Goal: Use online tool/utility

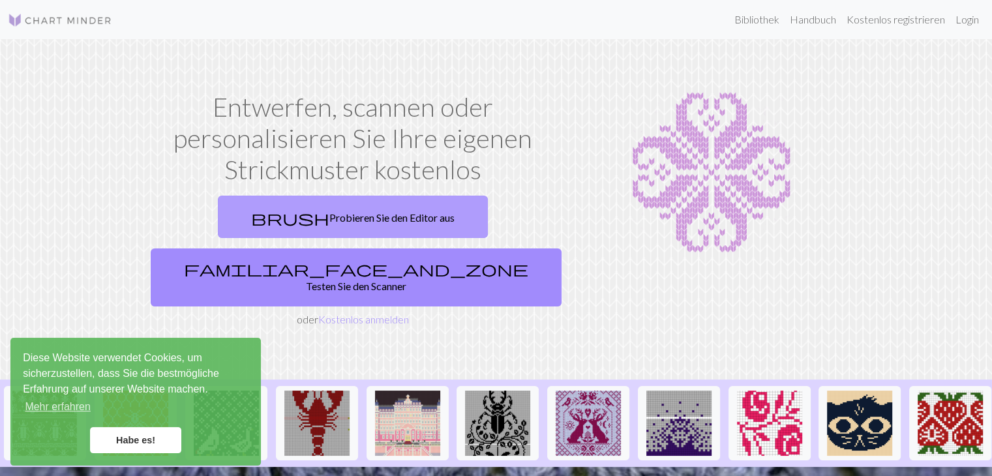
click at [397, 212] on font "Probieren Sie den Editor aus" at bounding box center [392, 217] width 125 height 12
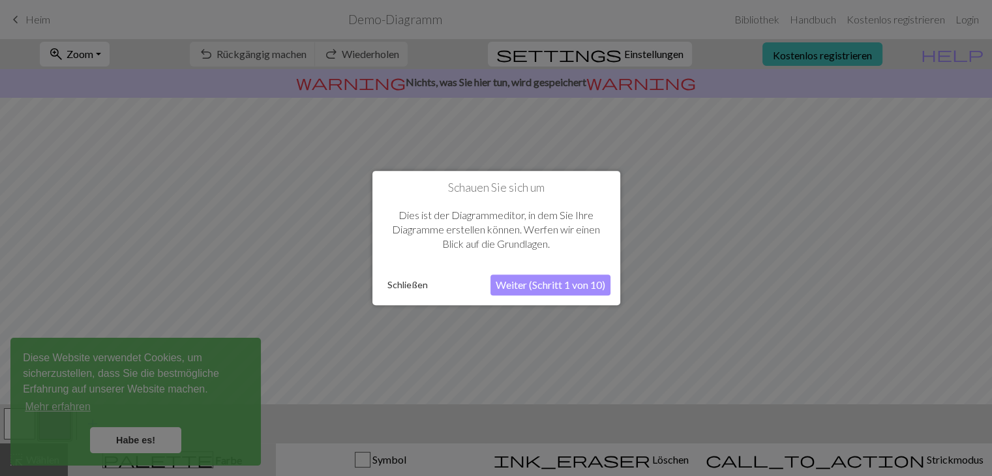
click at [418, 280] on font "Schließen" at bounding box center [408, 284] width 40 height 11
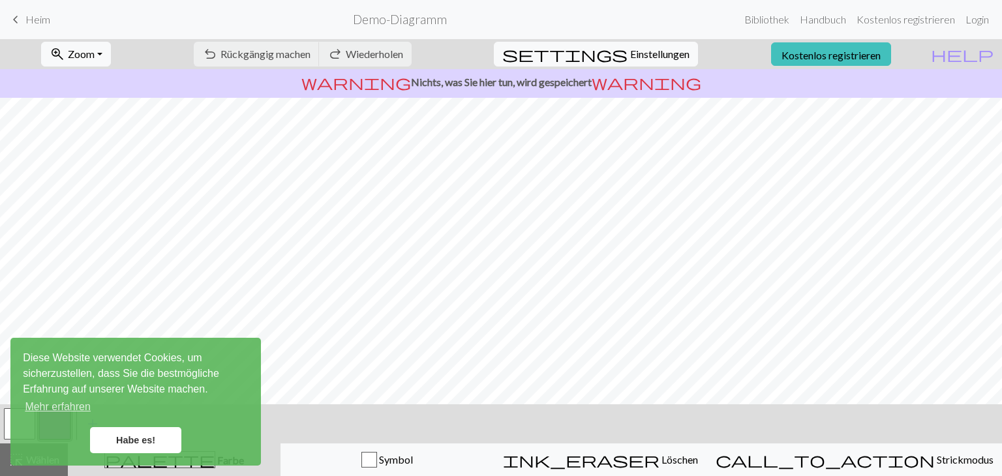
scroll to position [33, 0]
click at [120, 450] on link "Habe es!" at bounding box center [135, 440] width 91 height 26
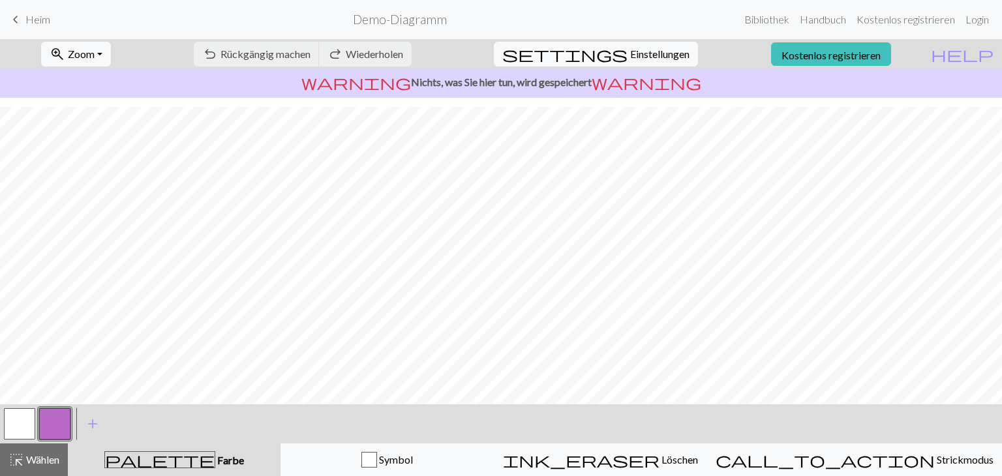
click at [21, 426] on button "button" at bounding box center [19, 423] width 31 height 31
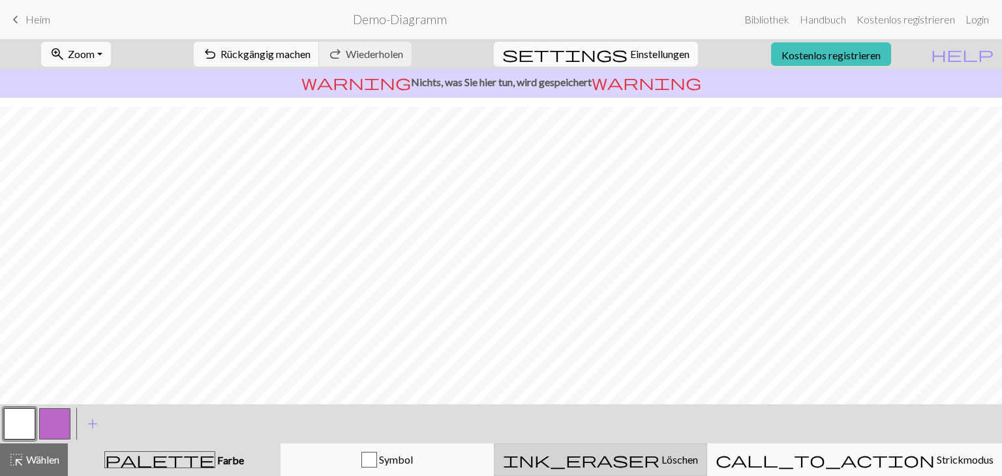
click at [660, 454] on span "ink_eraser" at bounding box center [581, 460] width 157 height 18
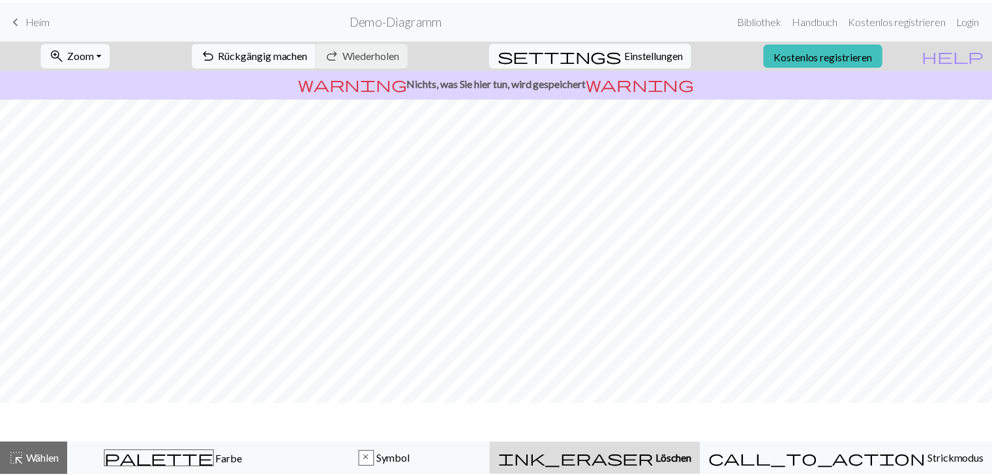
scroll to position [0, 0]
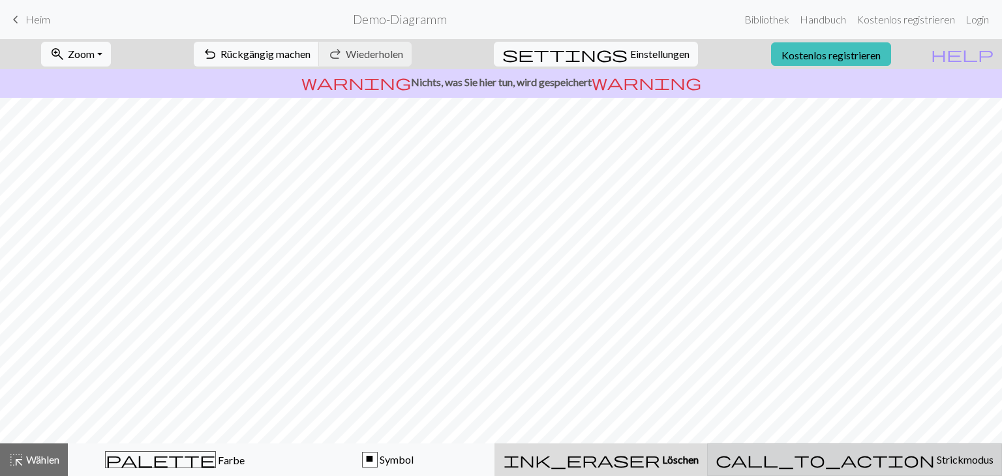
click at [827, 460] on div "call_to_action Strickmodus Strickmodus" at bounding box center [855, 460] width 278 height 16
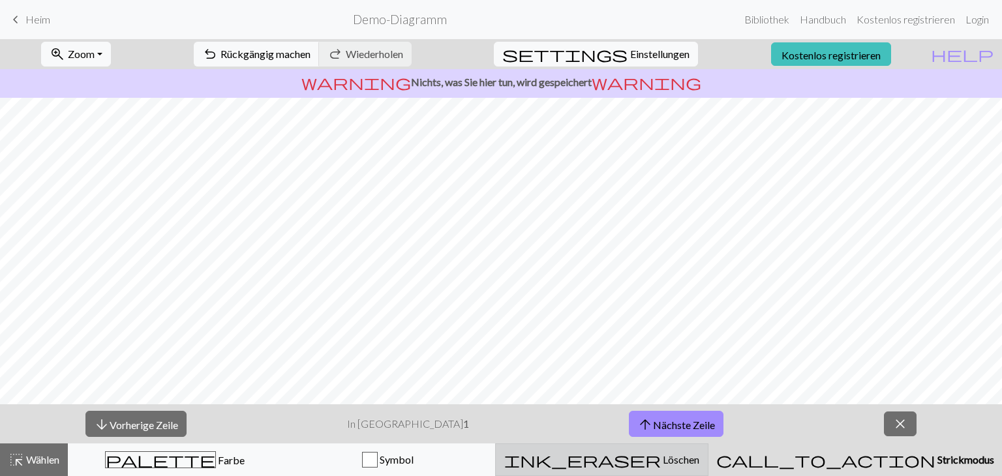
click at [700, 463] on div "ink_eraser [PERSON_NAME]" at bounding box center [602, 460] width 196 height 16
